Goal: Task Accomplishment & Management: Complete application form

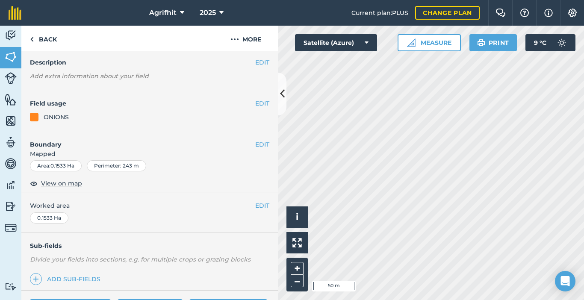
scroll to position [178, 0]
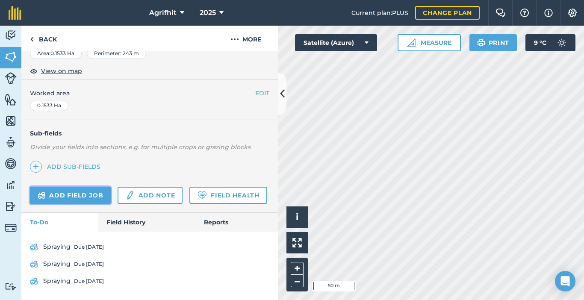
click at [67, 187] on link "Add field job" at bounding box center [70, 195] width 81 height 17
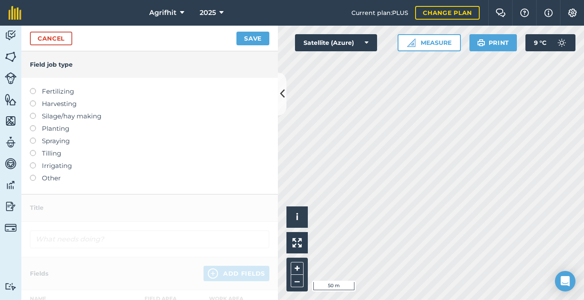
click at [33, 88] on label at bounding box center [36, 88] width 12 height 0
type input "Fertilizing"
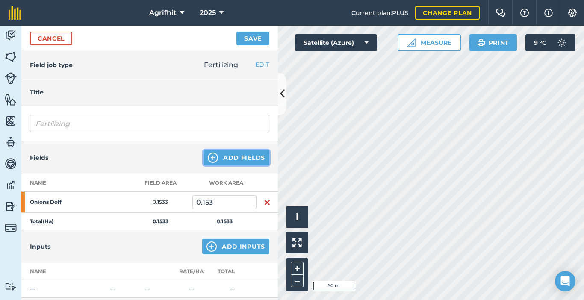
click at [226, 158] on button "Add Fields" at bounding box center [236, 157] width 66 height 15
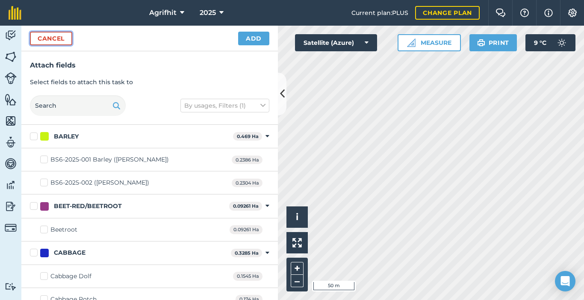
click at [55, 40] on button "Cancel" at bounding box center [51, 39] width 42 height 14
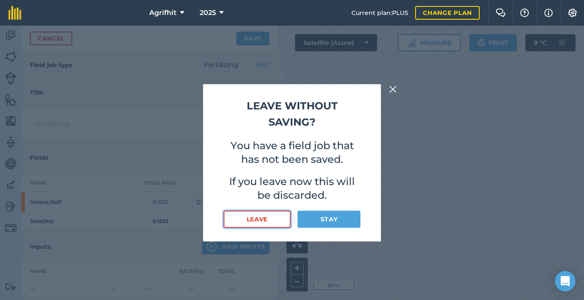
click at [255, 215] on button "Leave" at bounding box center [257, 219] width 67 height 17
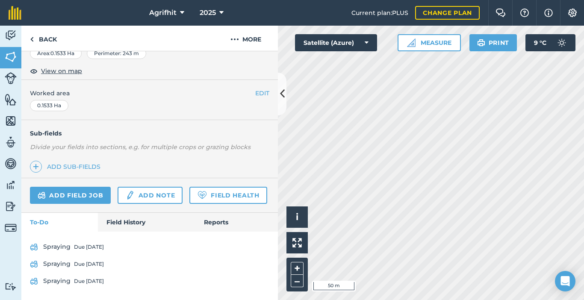
scroll to position [178, 0]
click at [76, 187] on link "Add field job" at bounding box center [70, 195] width 81 height 17
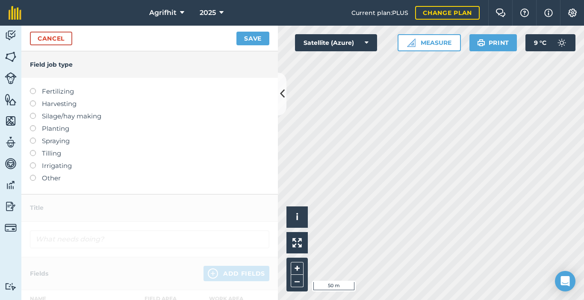
click at [35, 88] on label at bounding box center [36, 88] width 12 height 0
type input "Fertilizing"
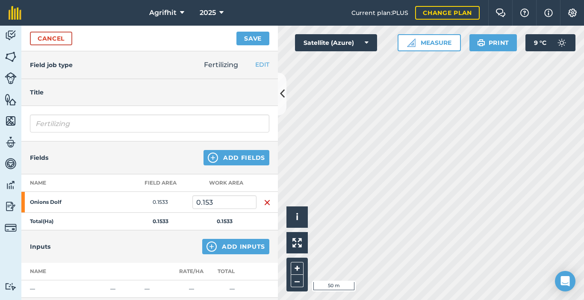
scroll to position [43, 0]
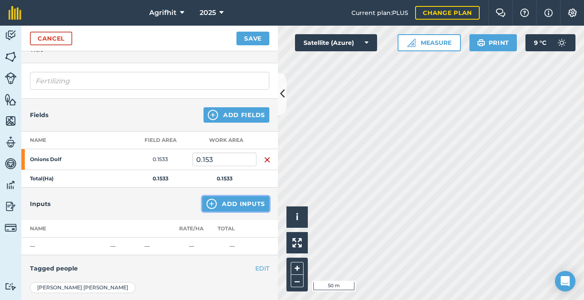
click at [245, 203] on button "Add Inputs" at bounding box center [235, 203] width 67 height 15
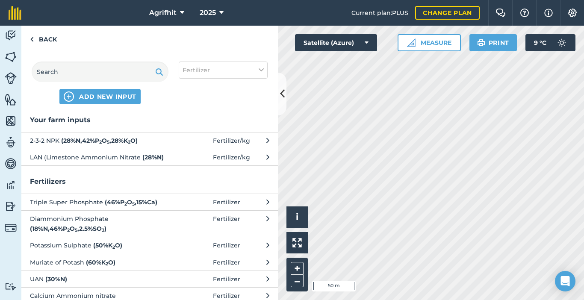
click at [112, 137] on strong "( 28 % N , 42 % P 2 O 5 , 28 % K 2 O )" at bounding box center [99, 141] width 76 height 8
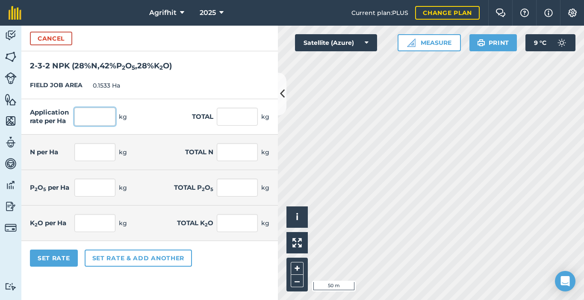
click at [105, 112] on input "text" at bounding box center [94, 117] width 41 height 18
type input "200"
type input "30.66"
type input "56"
type input "8.585"
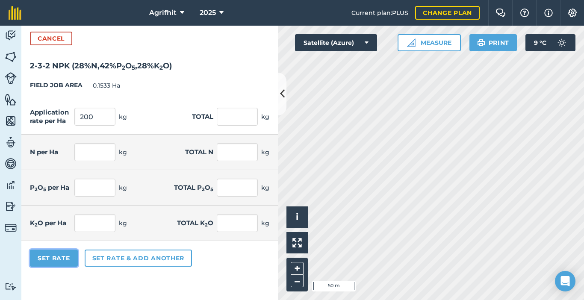
type input "84"
type input "12.877"
type input "56"
type input "8.585"
click at [55, 253] on button "Set Rate" at bounding box center [54, 258] width 48 height 17
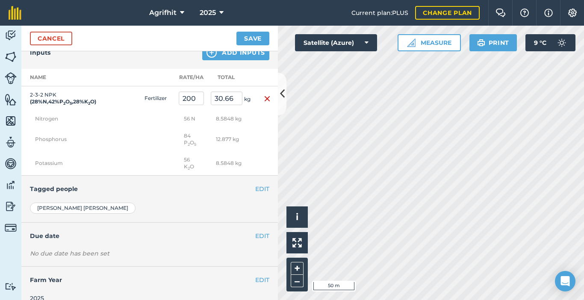
scroll to position [206, 0]
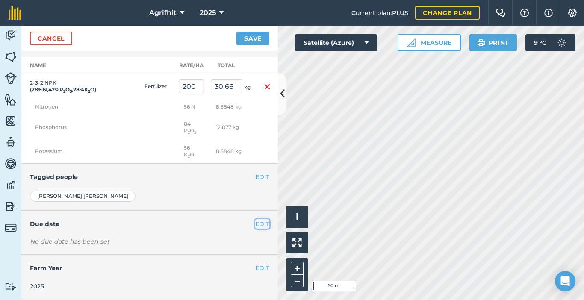
click at [255, 226] on button "EDIT" at bounding box center [262, 223] width 14 height 9
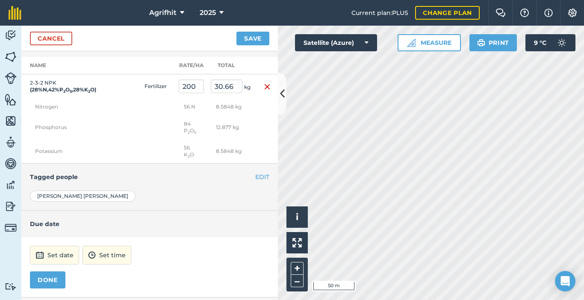
scroll to position [249, 0]
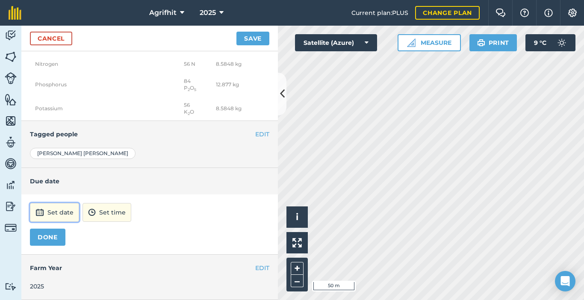
click at [68, 212] on button "Set date" at bounding box center [54, 212] width 49 height 19
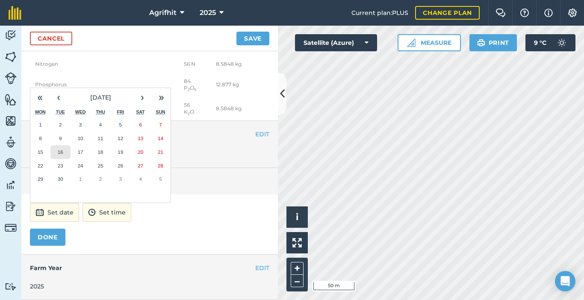
click at [64, 154] on button "16" at bounding box center [60, 152] width 20 height 14
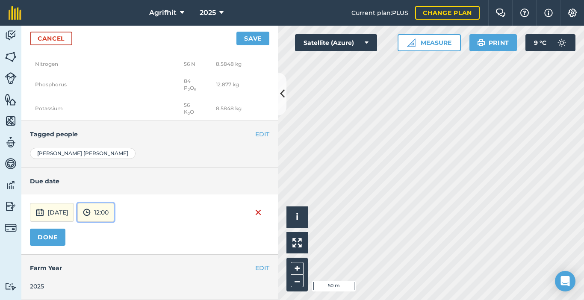
click at [114, 216] on button "12:00" at bounding box center [95, 212] width 37 height 19
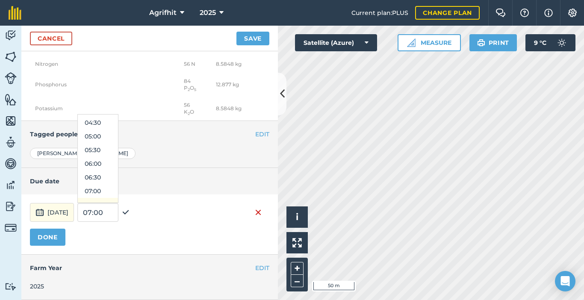
scroll to position [159, 0]
click at [112, 182] on button "08:00" at bounding box center [98, 181] width 40 height 14
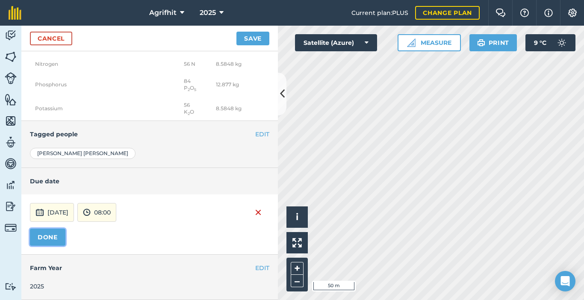
click at [52, 237] on button "DONE" at bounding box center [47, 237] width 35 height 17
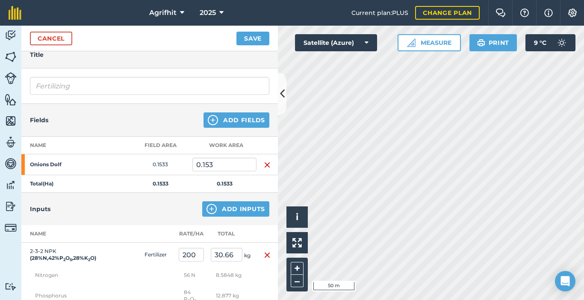
scroll to position [128, 0]
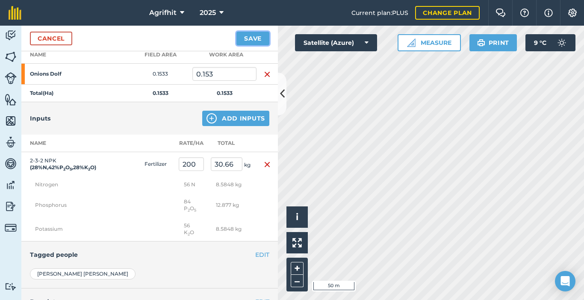
click at [259, 41] on button "Save" at bounding box center [252, 39] width 33 height 14
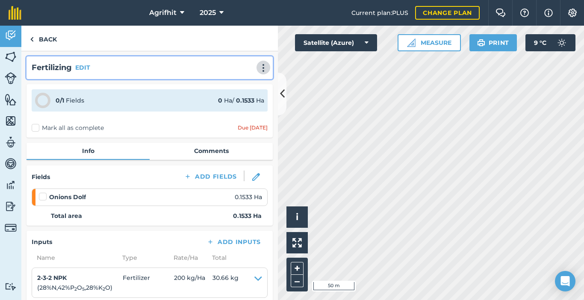
click at [258, 68] on img at bounding box center [263, 68] width 10 height 9
click at [236, 85] on link "Print" at bounding box center [245, 86] width 55 height 17
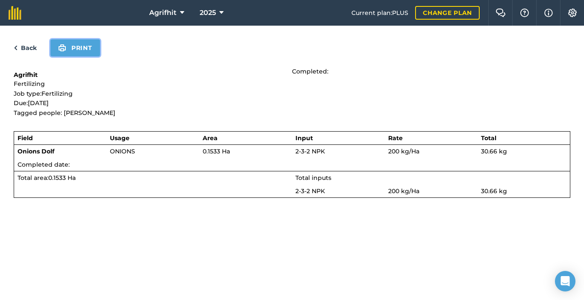
click at [75, 44] on button "Print" at bounding box center [75, 47] width 50 height 17
click at [87, 50] on button "Print" at bounding box center [75, 47] width 50 height 17
click at [26, 51] on link "Back" at bounding box center [25, 48] width 23 height 10
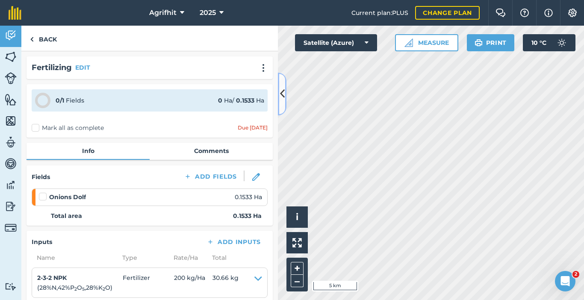
click at [284, 98] on icon at bounding box center [282, 93] width 5 height 15
